Goal: Transaction & Acquisition: Purchase product/service

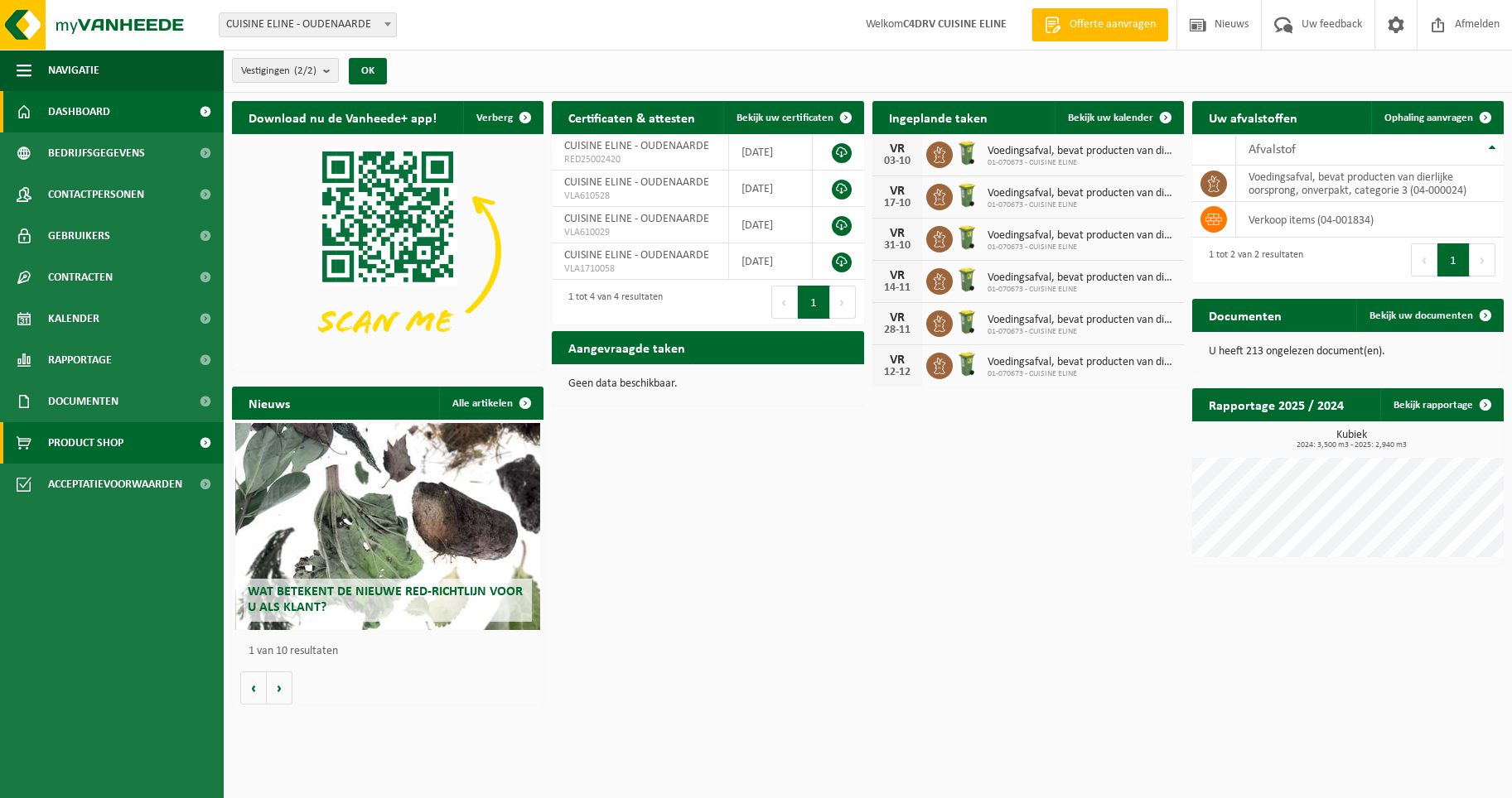
click at [119, 440] on span "Product Shop" at bounding box center [85, 442] width 75 height 41
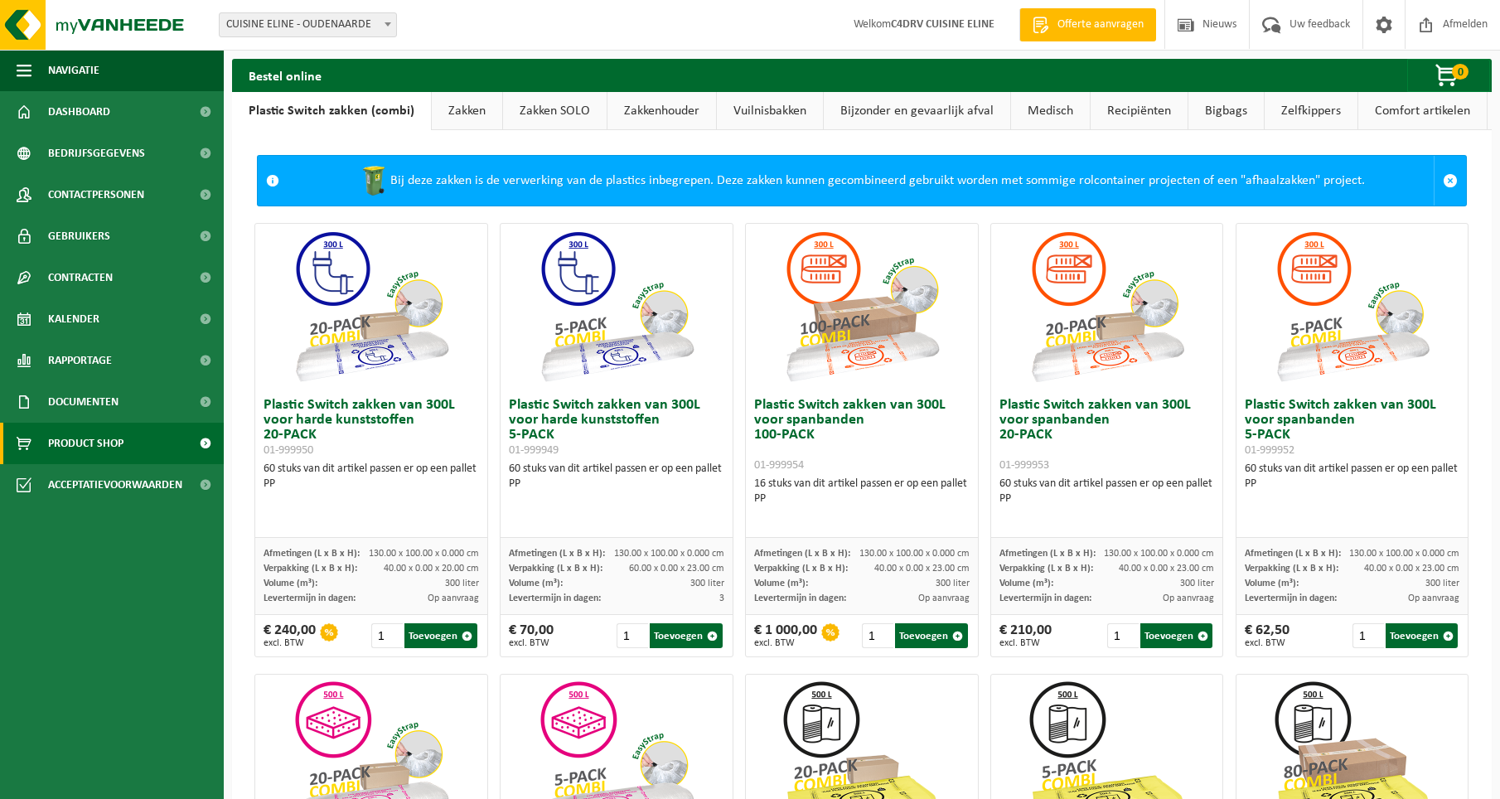
click at [451, 107] on link "Zakken" at bounding box center [467, 111] width 70 height 38
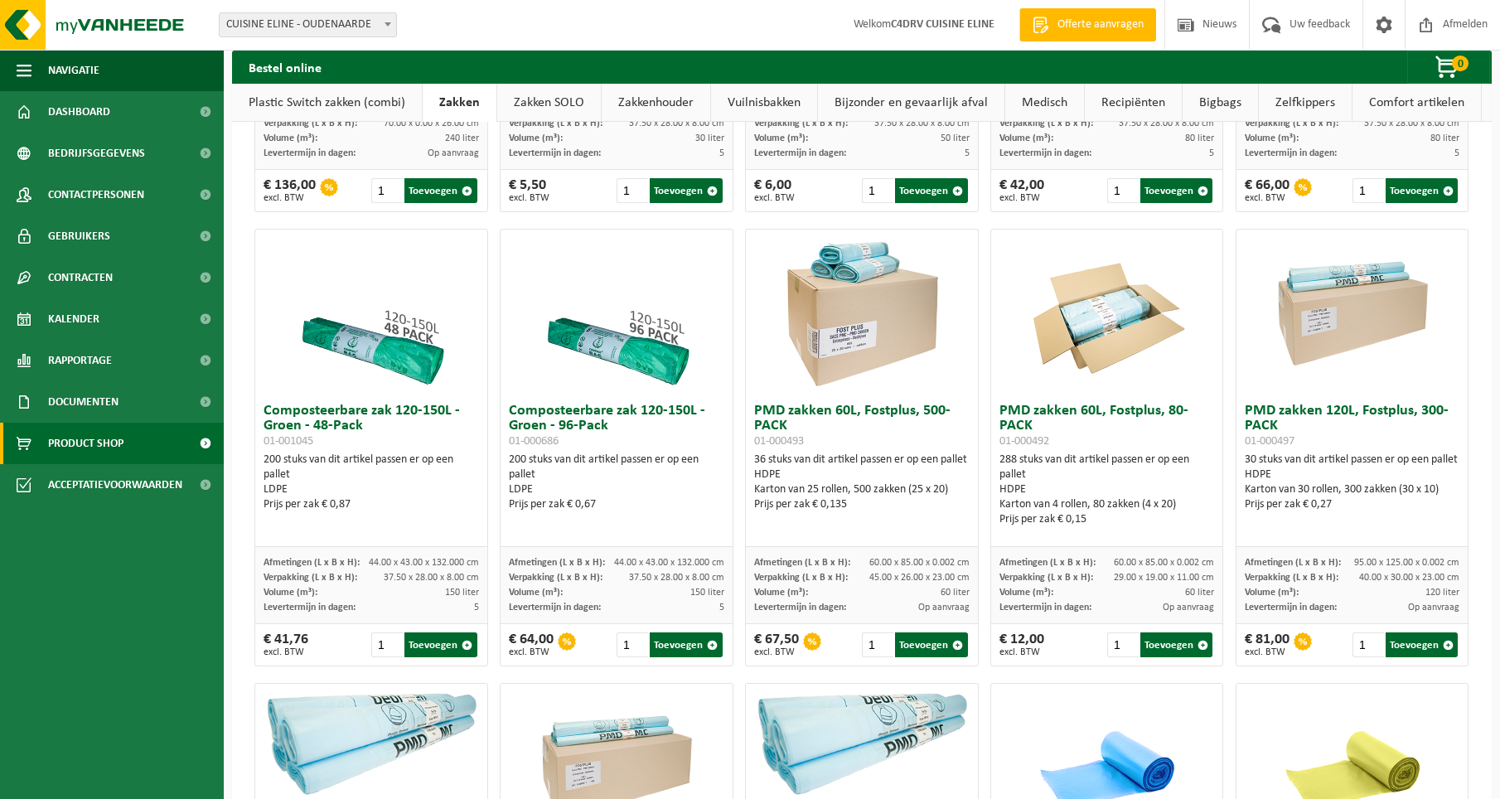
scroll to position [884, 0]
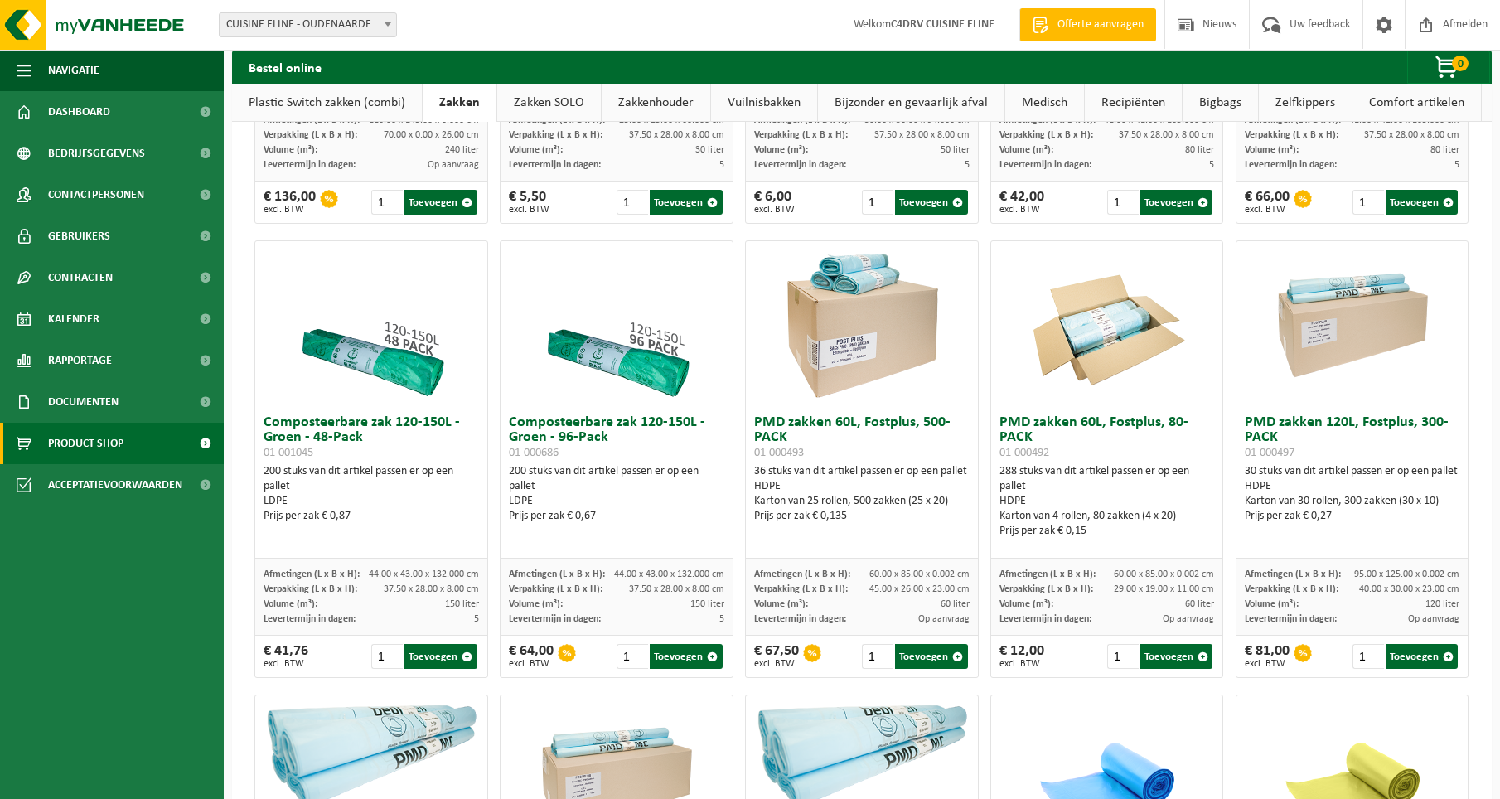
click at [615, 371] on img at bounding box center [617, 324] width 166 height 166
click at [571, 428] on h3 "Composteerbare zak 120-150L - Groen - 96-Pack 01-000686" at bounding box center [616, 437] width 215 height 45
click at [556, 599] on span "Volume (m³):" at bounding box center [536, 604] width 54 height 10
click at [614, 362] on img at bounding box center [617, 324] width 166 height 166
click at [637, 342] on img at bounding box center [617, 324] width 166 height 166
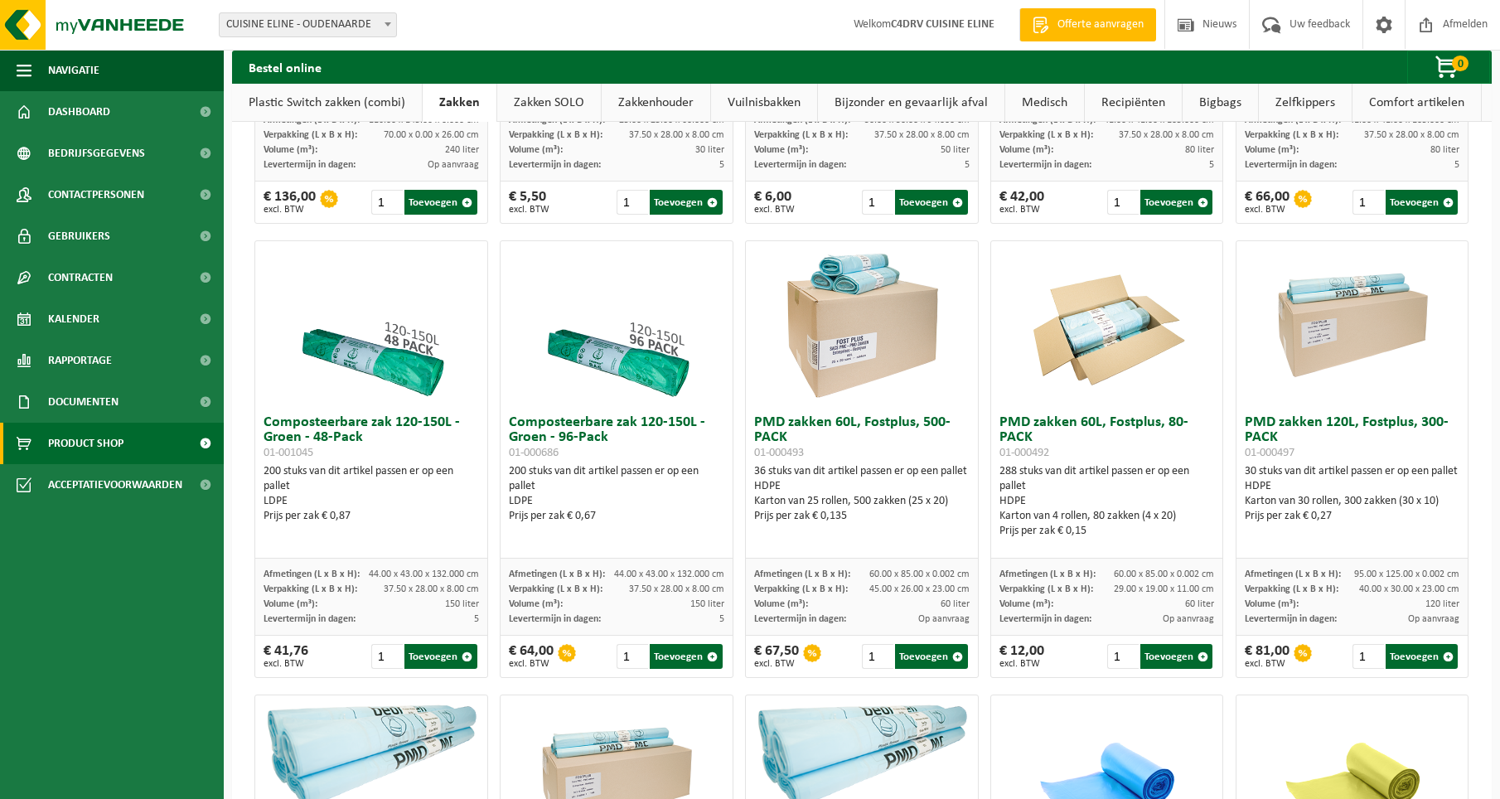
click at [652, 276] on img at bounding box center [617, 324] width 166 height 166
click at [534, 397] on img at bounding box center [617, 324] width 166 height 166
click at [559, 504] on div "LDPE" at bounding box center [616, 501] width 215 height 15
click at [572, 356] on img at bounding box center [617, 324] width 166 height 166
drag, startPoint x: 510, startPoint y: 425, endPoint x: 547, endPoint y: 444, distance: 41.9
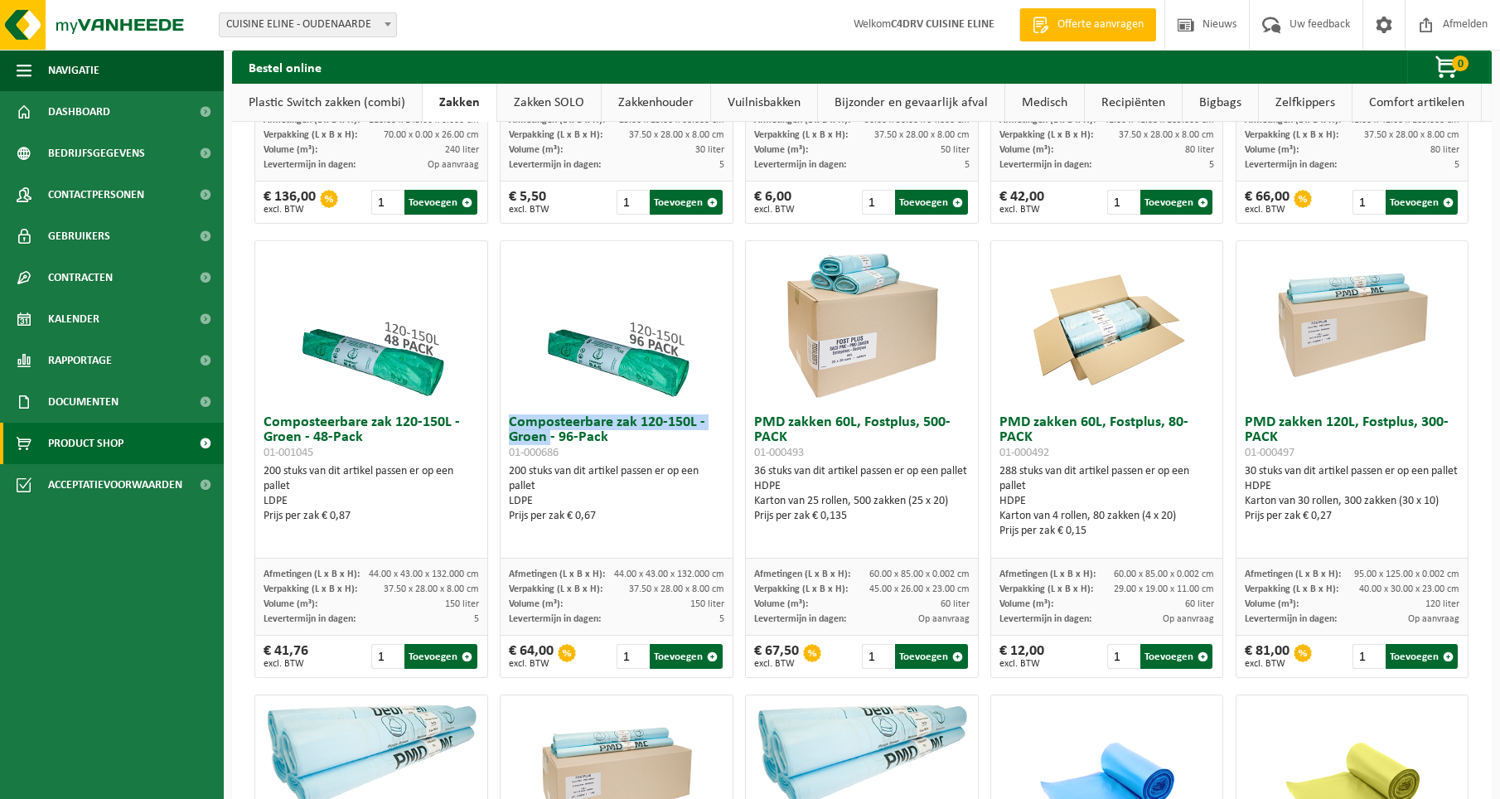
click at [547, 444] on h3 "Composteerbare zak 120-150L - Groen - 96-Pack 01-000686" at bounding box center [616, 437] width 215 height 45
drag, startPoint x: 547, startPoint y: 444, endPoint x: 538, endPoint y: 436, distance: 12.3
click at [676, 652] on button "Toevoegen" at bounding box center [686, 656] width 73 height 25
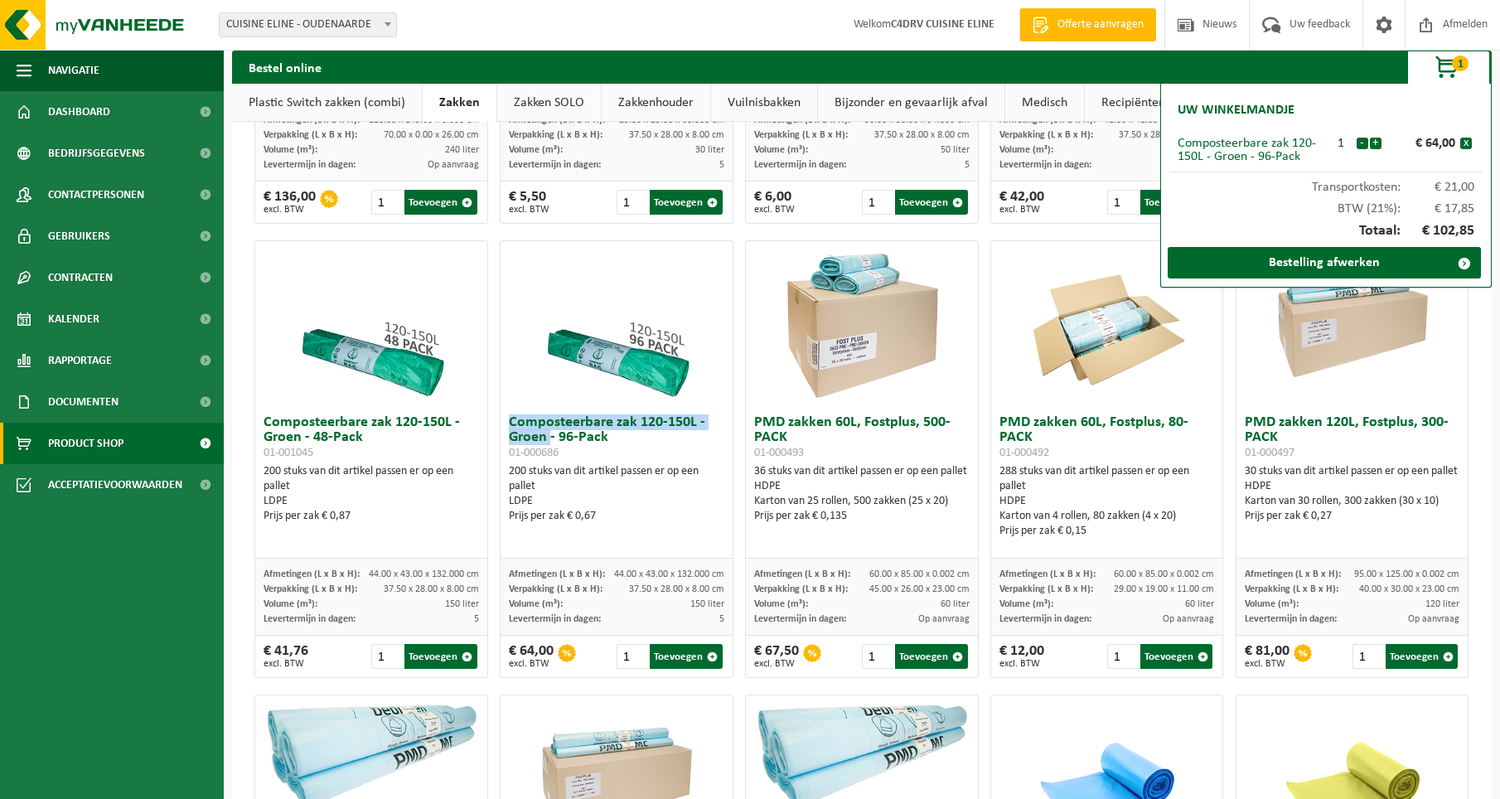
click at [1454, 59] on span "1" at bounding box center [1460, 64] width 17 height 16
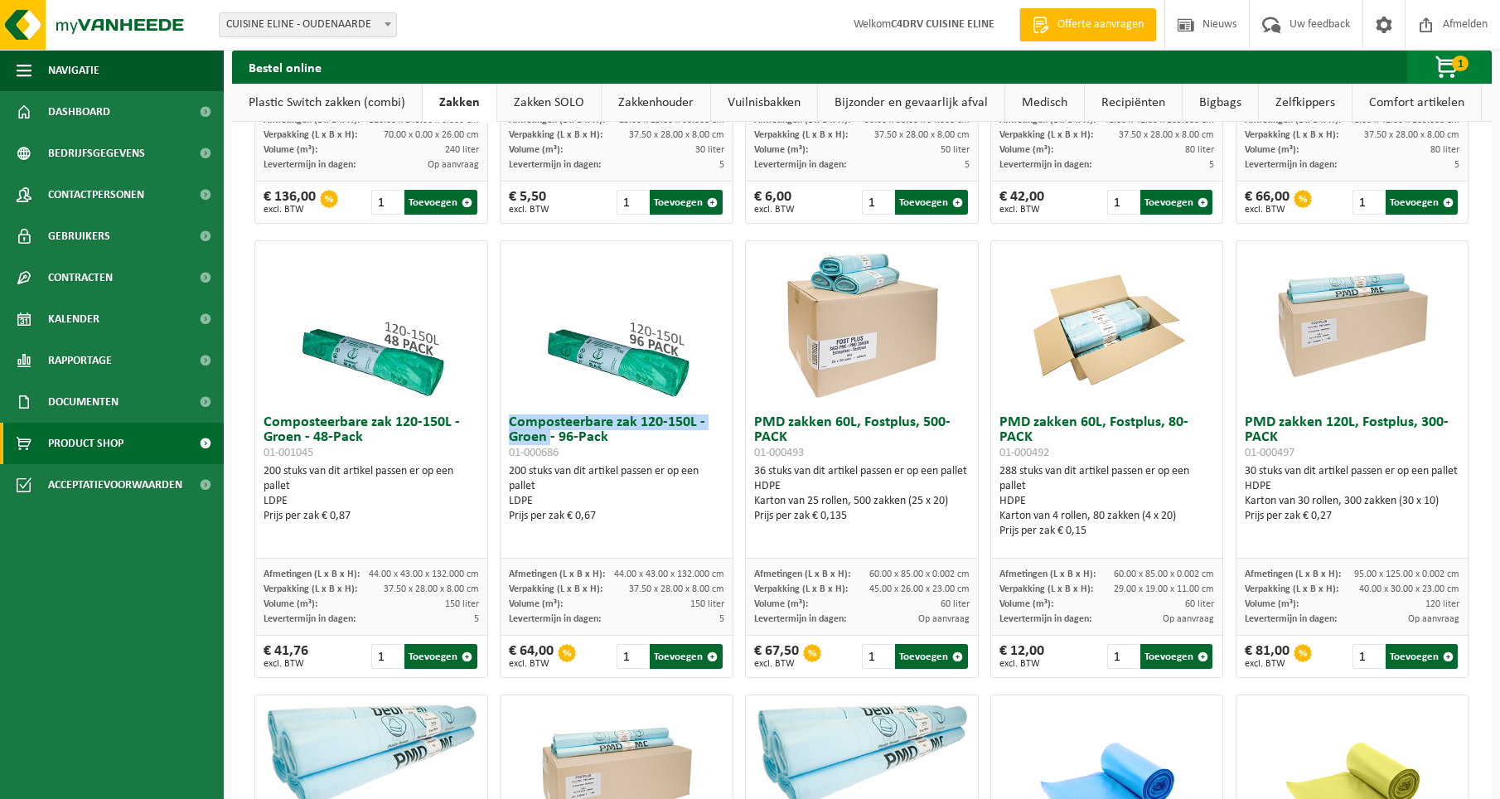
click at [1450, 56] on span "button" at bounding box center [1448, 67] width 83 height 33
